Goal: Task Accomplishment & Management: Use online tool/utility

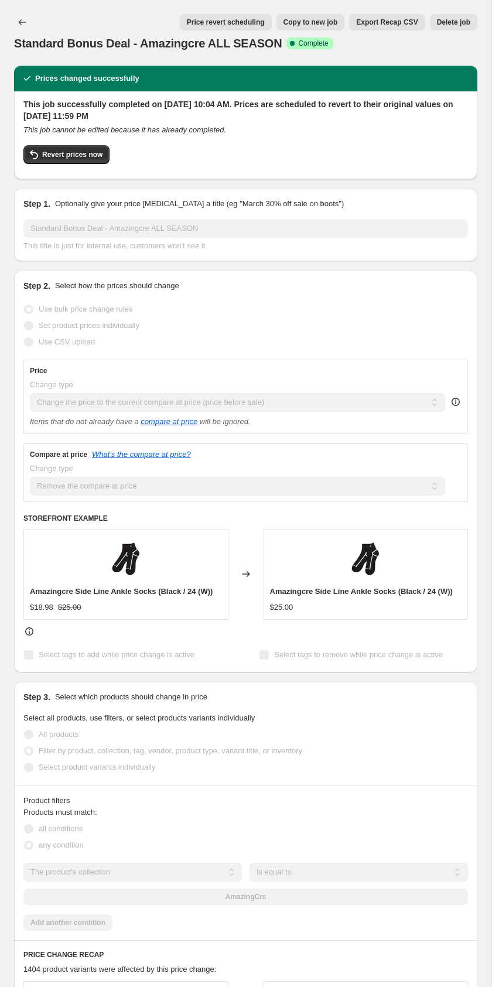
select select "ecap"
select select "remove"
select select "collection"
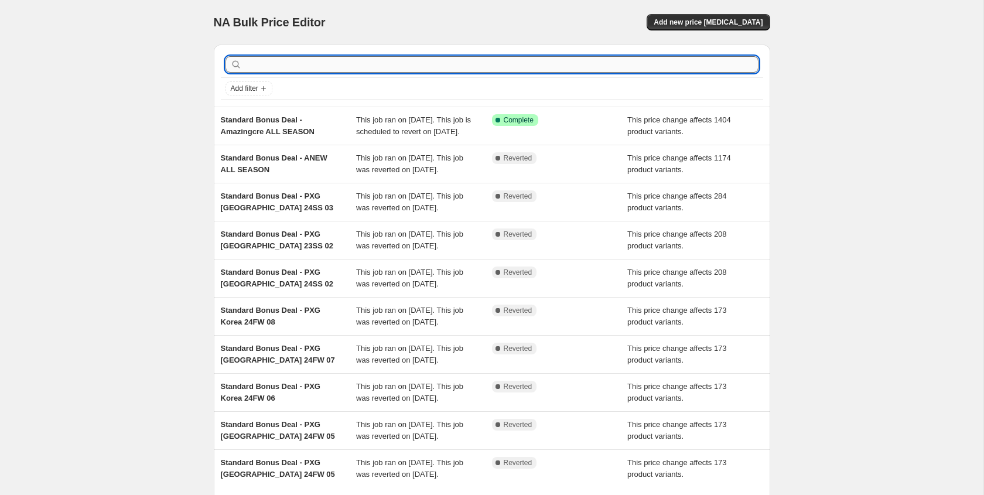
click at [477, 67] on input "text" at bounding box center [501, 64] width 514 height 16
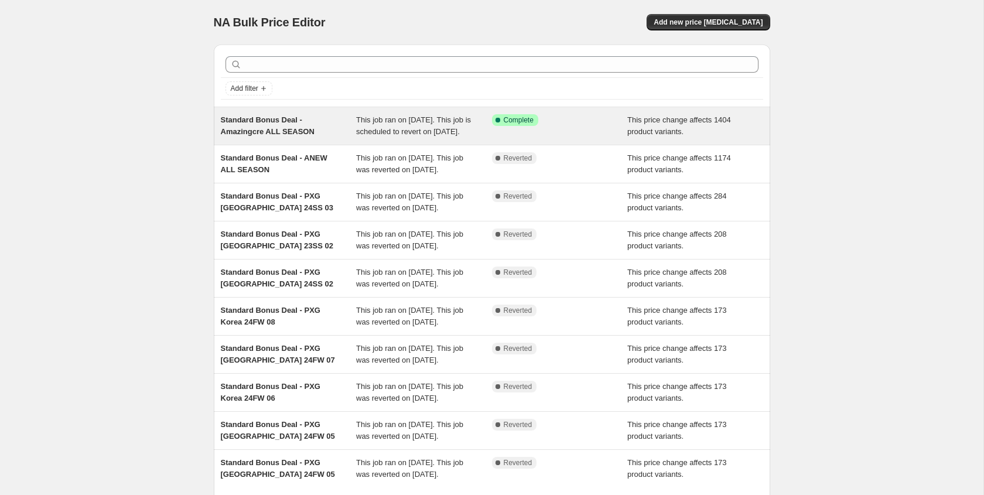
click at [316, 136] on div "Standard Bonus Deal - Amazingcre ALL SEASON" at bounding box center [289, 125] width 136 height 23
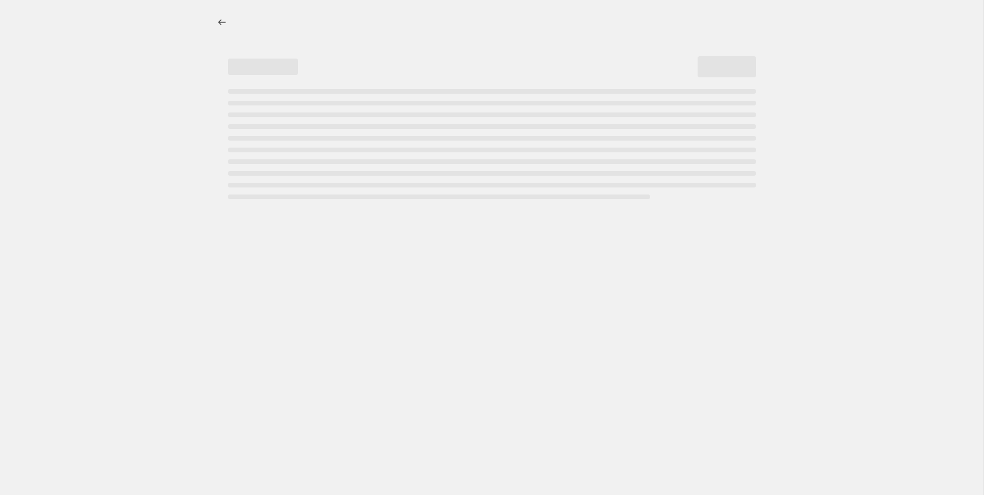
select select "ecap"
select select "remove"
select select "collection"
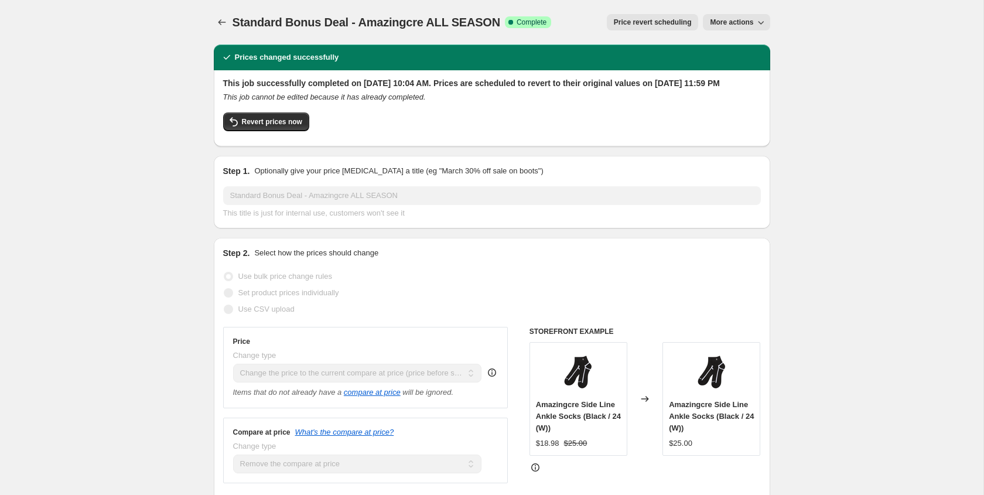
click at [755, 27] on icon "button" at bounding box center [761, 22] width 12 height 12
click at [749, 73] on button "Export Recap CSV" at bounding box center [741, 66] width 71 height 19
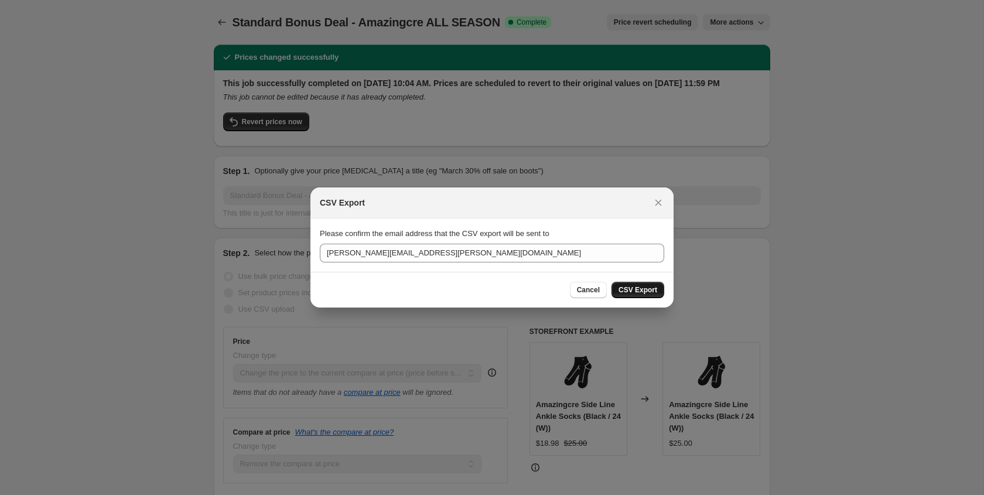
click at [644, 292] on span "CSV Export" at bounding box center [638, 289] width 39 height 9
